Goal: Transaction & Acquisition: Book appointment/travel/reservation

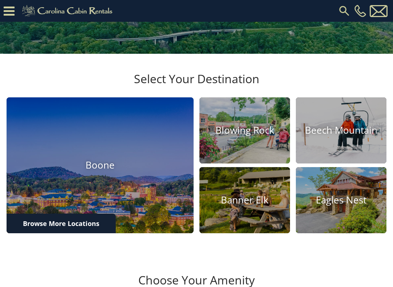
scroll to position [150, 0]
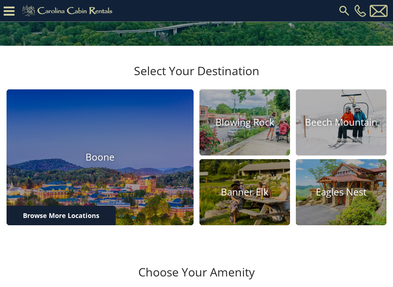
click at [365, 140] on img at bounding box center [341, 123] width 91 height 66
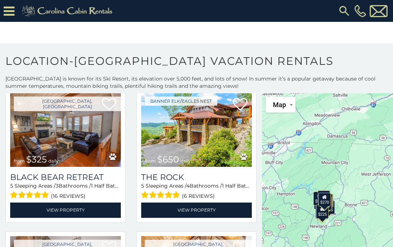
scroll to position [1042, 0]
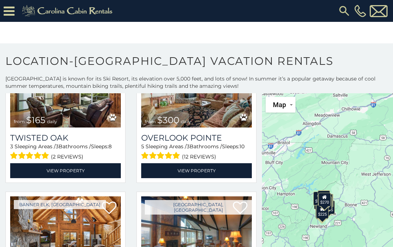
scroll to position [1951, 0]
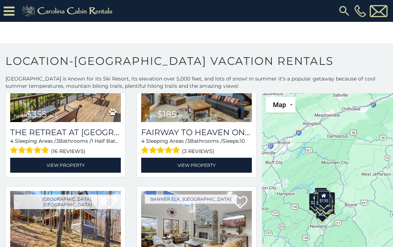
click at [12, 5] on icon at bounding box center [9, 11] width 11 height 13
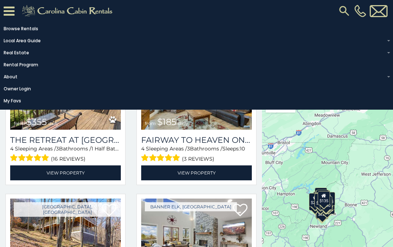
scroll to position [1647, 0]
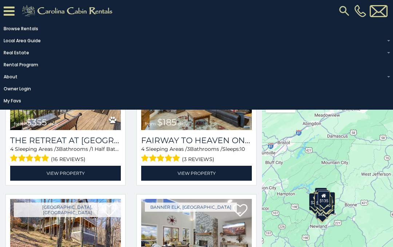
click at [19, 17] on img at bounding box center [68, 11] width 100 height 15
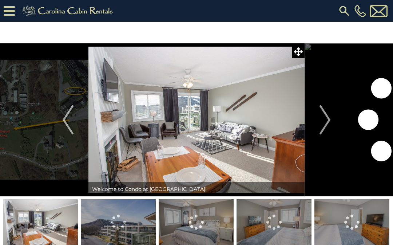
click at [330, 115] on img "Next" at bounding box center [324, 119] width 11 height 29
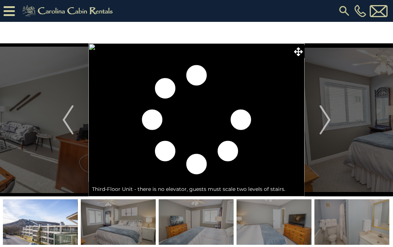
click at [332, 114] on button "Next" at bounding box center [325, 119] width 41 height 153
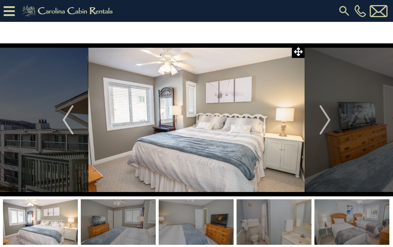
click at [331, 114] on button "Next" at bounding box center [325, 119] width 41 height 153
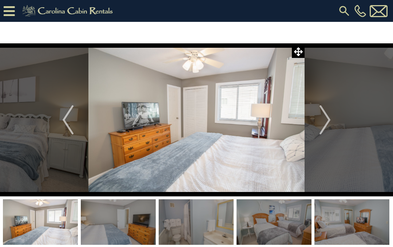
click at [331, 115] on button "Next" at bounding box center [325, 119] width 41 height 153
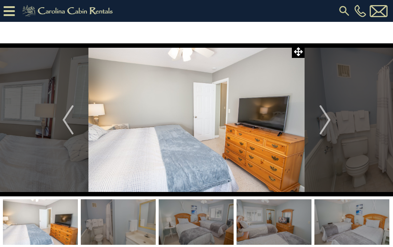
click at [332, 115] on button "Next" at bounding box center [325, 119] width 41 height 153
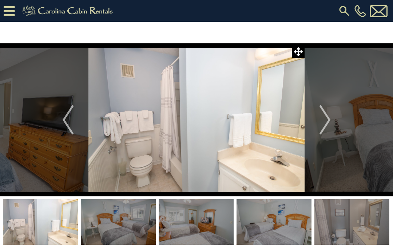
click at [331, 116] on button "Next" at bounding box center [325, 119] width 41 height 153
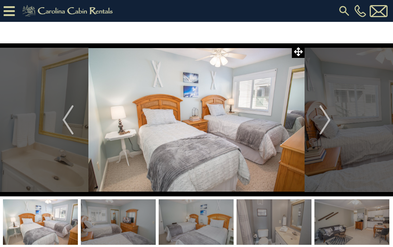
click at [333, 118] on button "Next" at bounding box center [325, 119] width 41 height 153
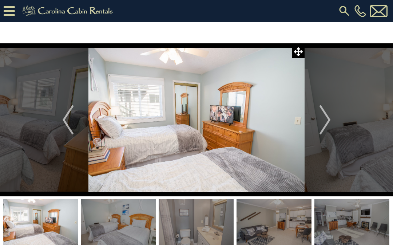
click at [338, 118] on button "Next" at bounding box center [325, 119] width 41 height 153
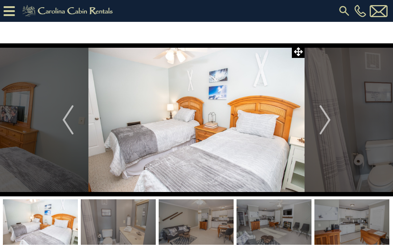
click at [333, 118] on button "Next" at bounding box center [325, 119] width 41 height 153
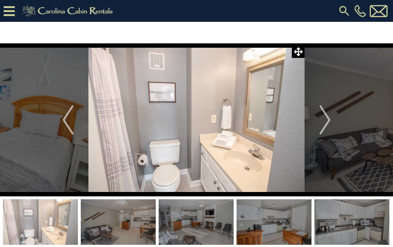
click at [331, 118] on button "Next" at bounding box center [325, 119] width 41 height 153
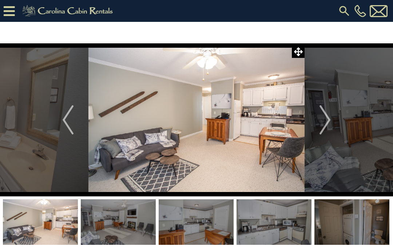
click at [331, 115] on button "Next" at bounding box center [325, 119] width 41 height 153
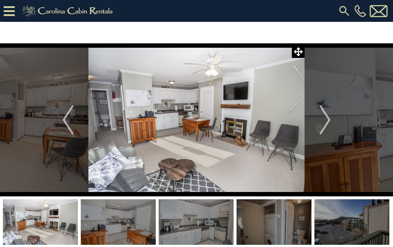
click at [330, 115] on img "Next" at bounding box center [324, 119] width 11 height 29
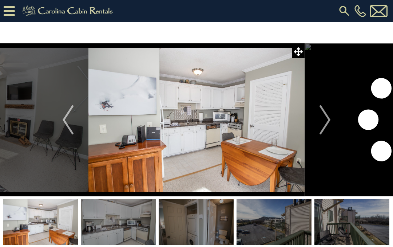
click at [331, 115] on button "Next" at bounding box center [325, 119] width 41 height 153
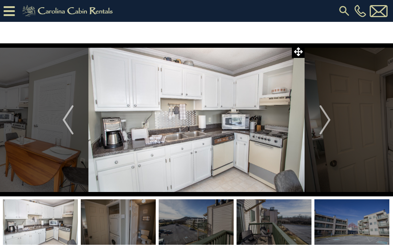
click at [331, 115] on button "Next" at bounding box center [325, 119] width 41 height 153
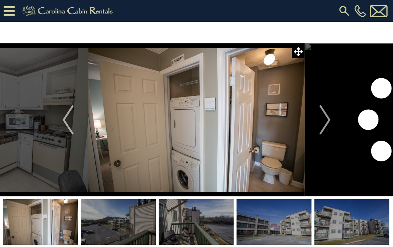
click at [330, 116] on img "Next" at bounding box center [324, 119] width 11 height 29
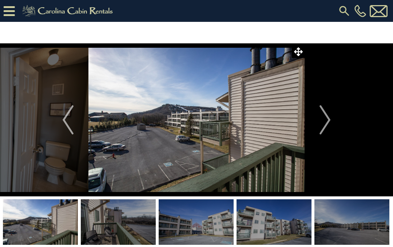
click at [332, 116] on button "Next" at bounding box center [325, 119] width 41 height 153
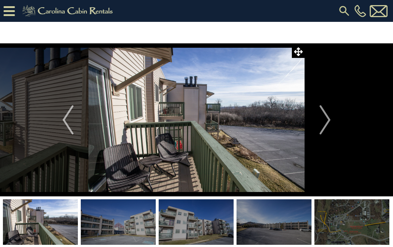
click at [330, 118] on img "Next" at bounding box center [324, 119] width 11 height 29
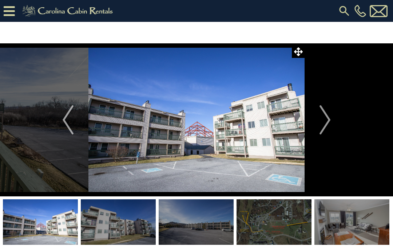
click at [329, 118] on img "Next" at bounding box center [324, 119] width 11 height 29
